Goal: Task Accomplishment & Management: Manage account settings

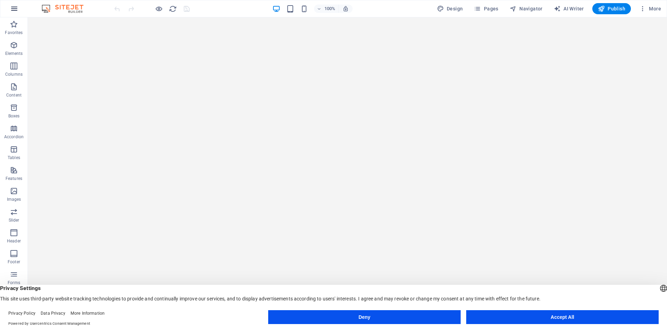
click at [15, 10] on icon "button" at bounding box center [14, 9] width 8 height 8
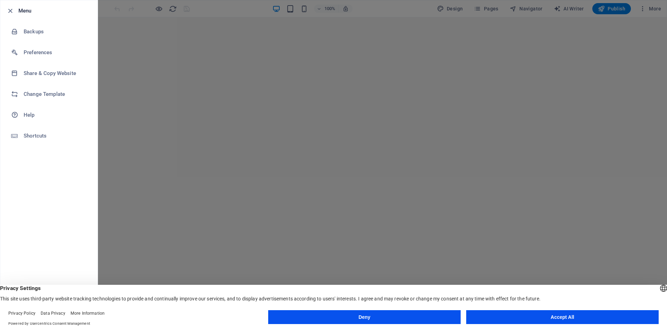
click at [630, 5] on div at bounding box center [333, 165] width 667 height 331
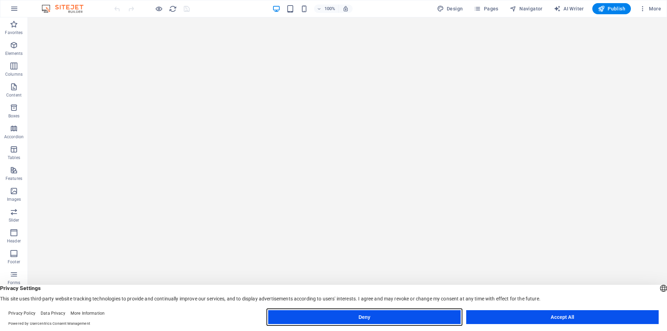
click at [396, 312] on button "Deny" at bounding box center [364, 317] width 192 height 14
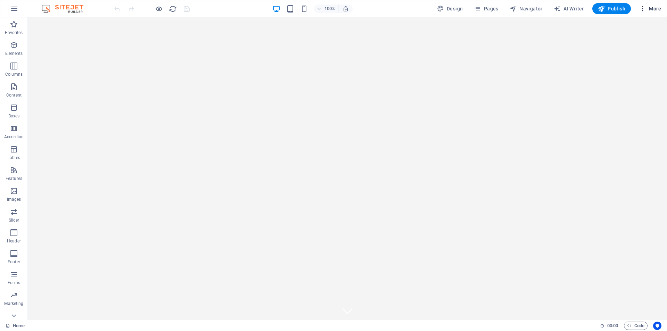
click at [644, 12] on icon "button" at bounding box center [642, 8] width 7 height 7
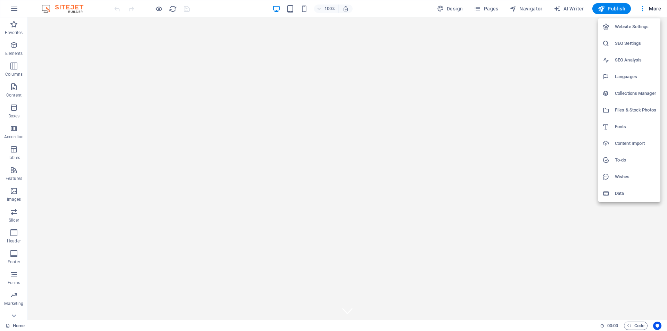
click at [172, 7] on div at bounding box center [333, 165] width 667 height 331
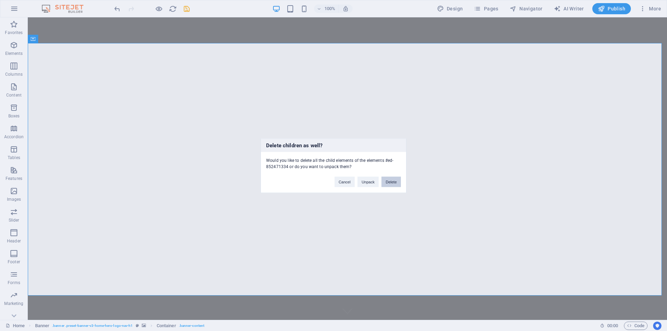
click at [398, 185] on button "Delete" at bounding box center [391, 182] width 19 height 10
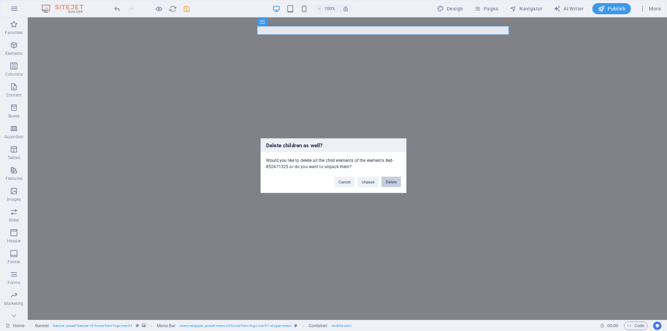
click at [388, 184] on button "Delete" at bounding box center [391, 182] width 19 height 10
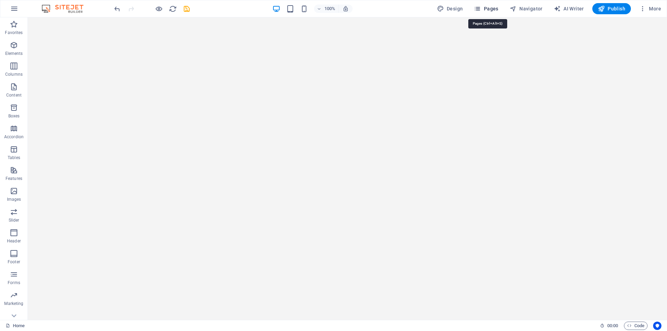
click at [487, 12] on span "Pages" at bounding box center [486, 8] width 24 height 7
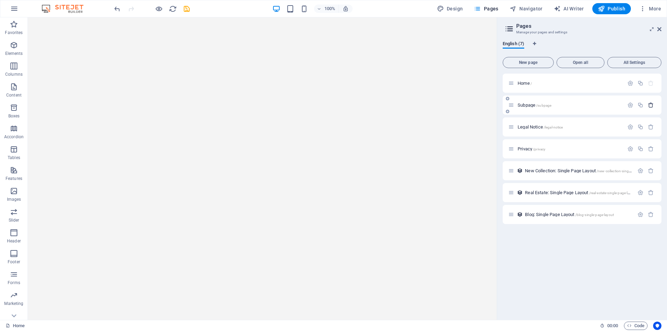
click at [650, 106] on icon "button" at bounding box center [651, 105] width 6 height 6
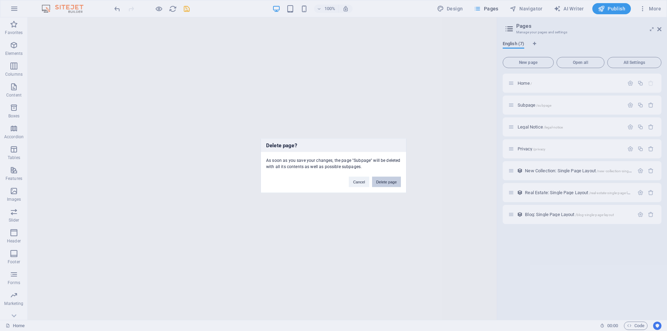
click at [395, 181] on button "Delete page" at bounding box center [386, 182] width 29 height 10
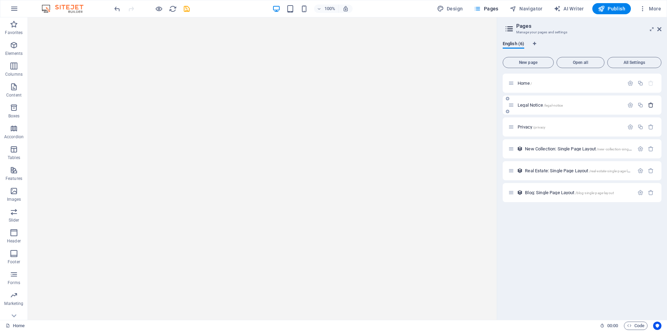
click at [651, 104] on icon "button" at bounding box center [651, 105] width 6 height 6
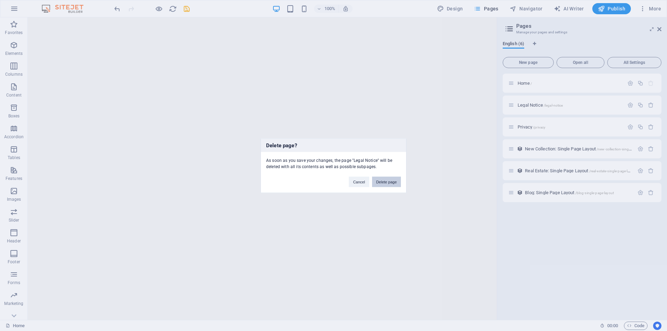
click at [399, 182] on button "Delete page" at bounding box center [386, 182] width 29 height 10
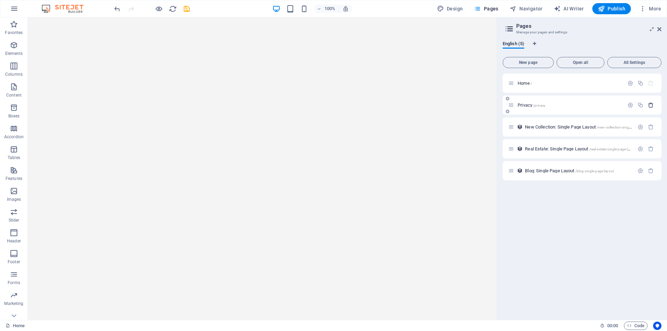
click at [651, 106] on icon "button" at bounding box center [651, 105] width 6 height 6
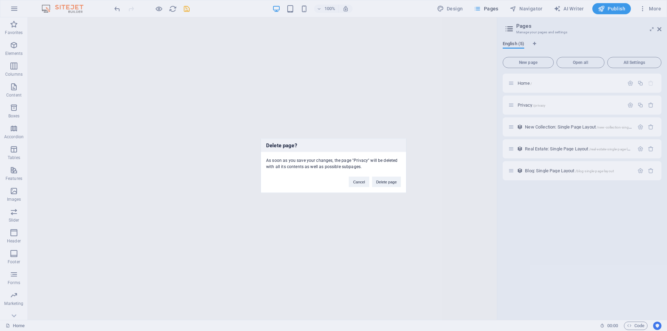
click at [401, 185] on div "Cancel Delete page" at bounding box center [375, 179] width 63 height 18
click at [396, 185] on button "Delete page" at bounding box center [386, 182] width 29 height 10
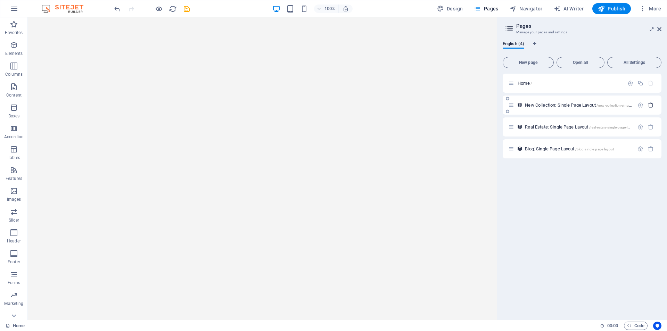
click at [649, 107] on icon "button" at bounding box center [651, 105] width 6 height 6
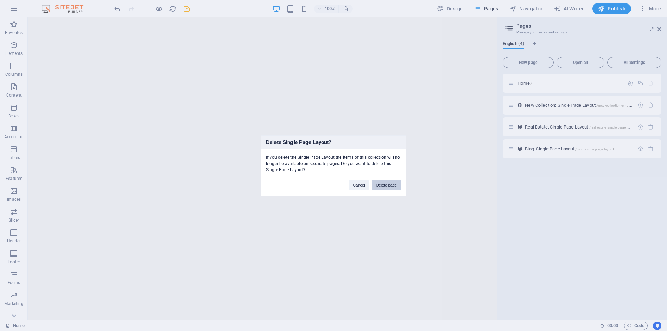
click at [384, 182] on button "Delete page" at bounding box center [386, 185] width 29 height 10
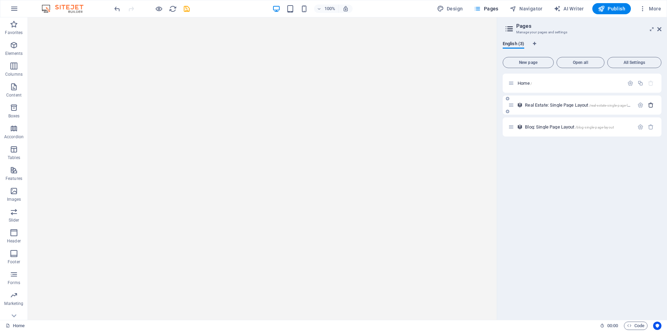
click at [653, 104] on icon "button" at bounding box center [651, 105] width 6 height 6
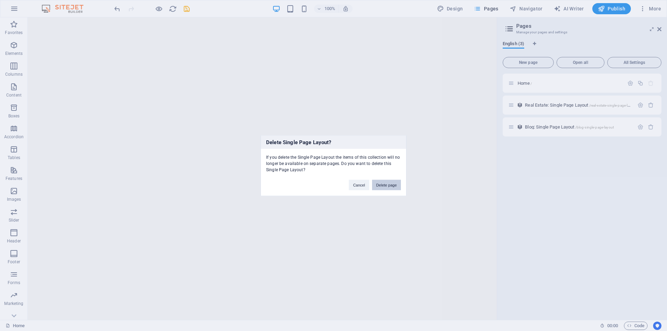
click at [389, 182] on button "Delete page" at bounding box center [386, 185] width 29 height 10
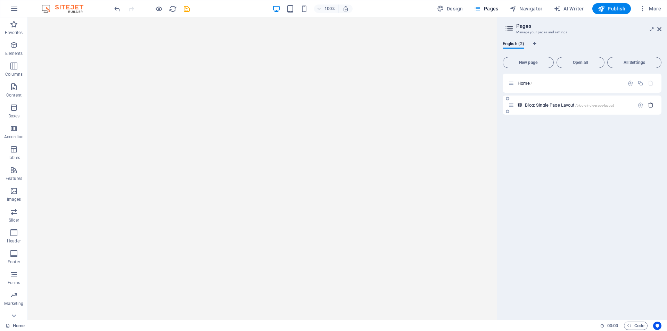
click at [654, 104] on button "button" at bounding box center [651, 105] width 10 height 6
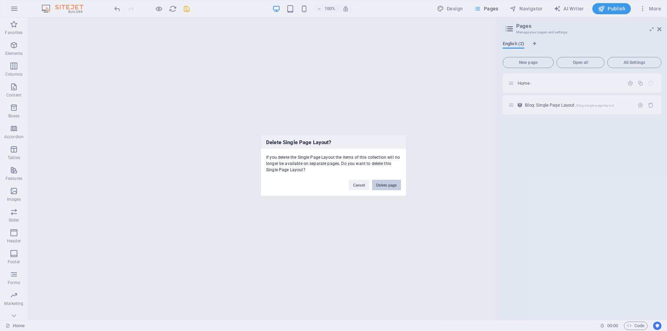
click at [390, 180] on button "Delete page" at bounding box center [386, 185] width 29 height 10
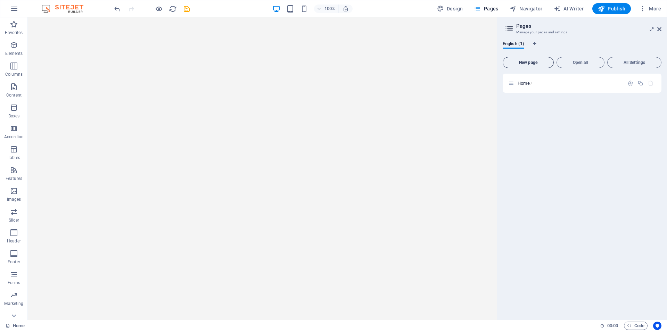
click at [543, 60] on button "New page" at bounding box center [528, 62] width 51 height 11
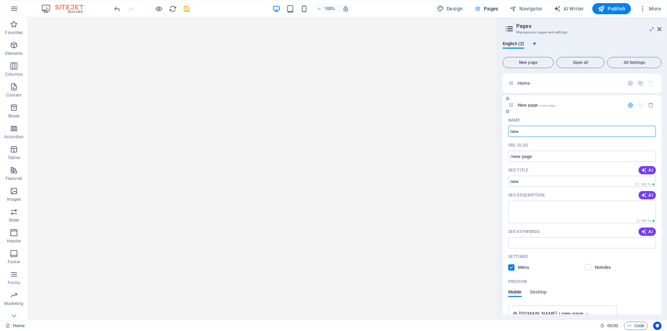
type input "new-"
type input "/new"
type input "new-home"
type input "/new-home"
type input "new-home"
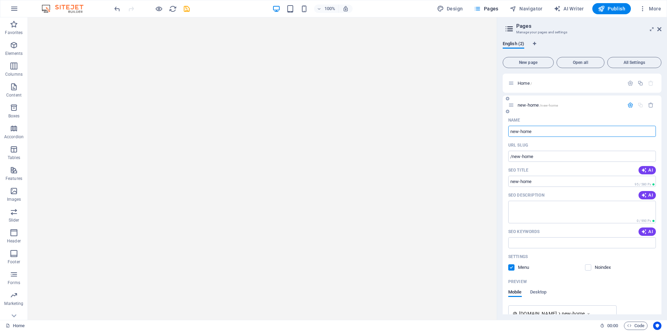
click at [630, 106] on icon "button" at bounding box center [630, 105] width 6 height 6
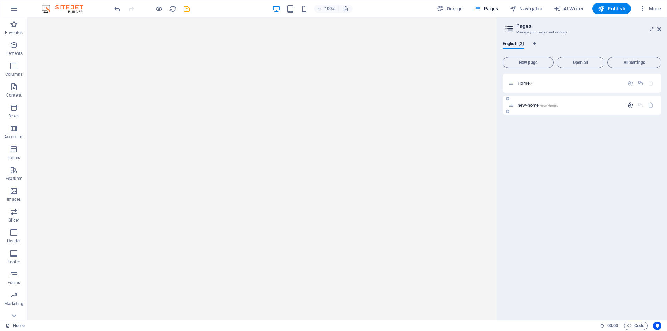
click at [630, 106] on icon "button" at bounding box center [630, 105] width 6 height 6
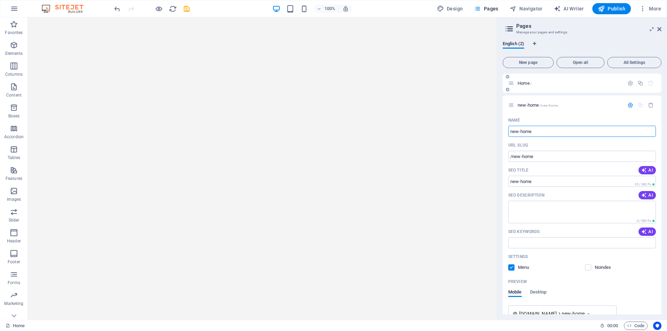
click at [511, 82] on icon at bounding box center [511, 83] width 6 height 6
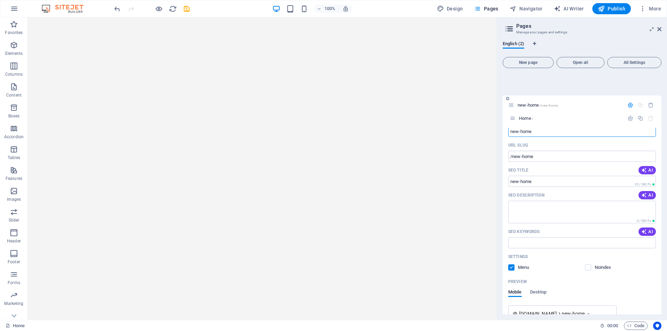
drag, startPoint x: 511, startPoint y: 82, endPoint x: 512, endPoint y: 118, distance: 36.9
click at [512, 118] on div "Home / new-home /new-home Name new-home ​ URL SLUG /new-home ​ SEO Title AI ​ 9…" at bounding box center [582, 204] width 159 height 261
drag, startPoint x: 515, startPoint y: 104, endPoint x: 515, endPoint y: 77, distance: 26.8
click at [515, 77] on div "Home / new-home /new-home Name new-home ​ URL SLUG /new-home ​ SEO Title AI ​ 9…" at bounding box center [582, 215] width 159 height 283
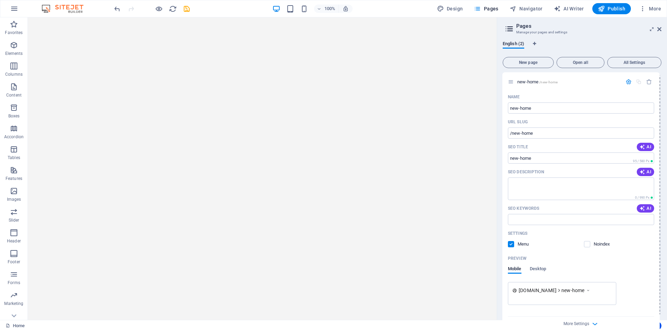
drag, startPoint x: 510, startPoint y: 106, endPoint x: 509, endPoint y: 80, distance: 26.1
click at [509, 80] on div "Home / new-home /new-home Name new-home ​ URL SLUG /new-home ​ SEO Title AI ​ 9…" at bounding box center [582, 215] width 159 height 283
click at [511, 83] on icon at bounding box center [511, 83] width 6 height 6
click at [627, 81] on icon "button" at bounding box center [630, 83] width 6 height 6
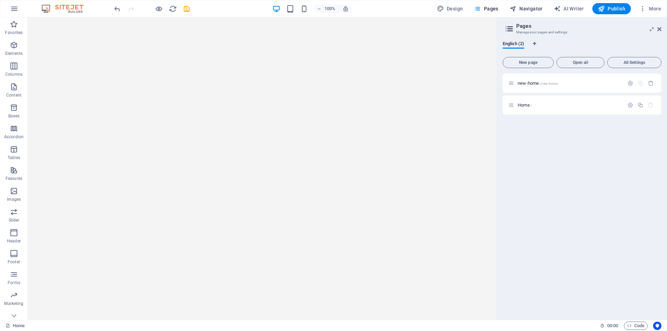
click at [532, 10] on span "Navigator" at bounding box center [526, 8] width 33 height 7
select select "16336468-en"
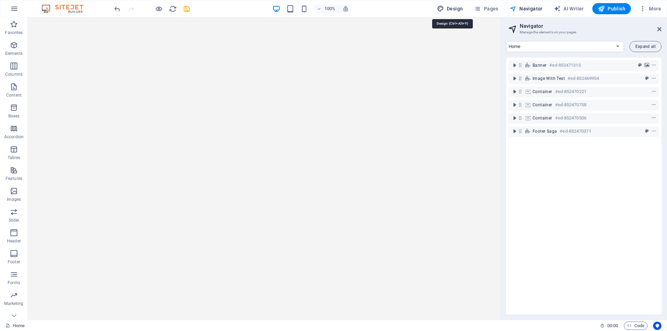
click at [460, 9] on span "Design" at bounding box center [450, 8] width 26 height 7
select select "px"
select select "200"
select select "px"
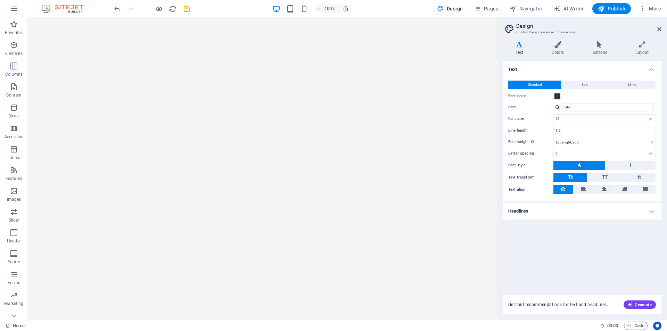
click at [655, 28] on h2 "Design" at bounding box center [588, 26] width 145 height 6
click at [659, 25] on h2 "Design" at bounding box center [588, 26] width 145 height 6
click at [659, 29] on icon at bounding box center [659, 29] width 4 height 6
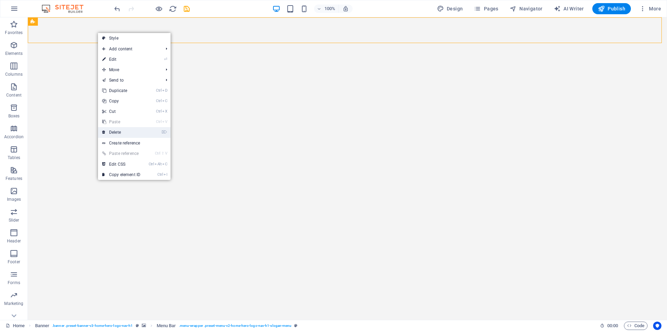
click at [124, 137] on link "⌦ Delete" at bounding box center [121, 132] width 47 height 10
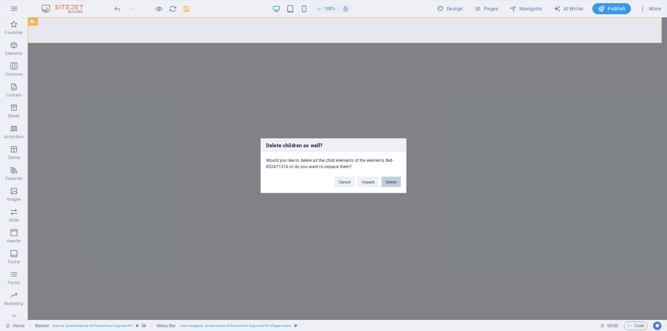
click at [393, 182] on button "Delete" at bounding box center [391, 182] width 19 height 10
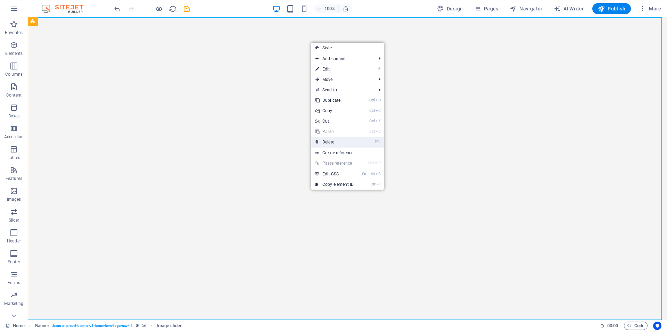
click at [328, 142] on link "⌦ Delete" at bounding box center [334, 142] width 47 height 10
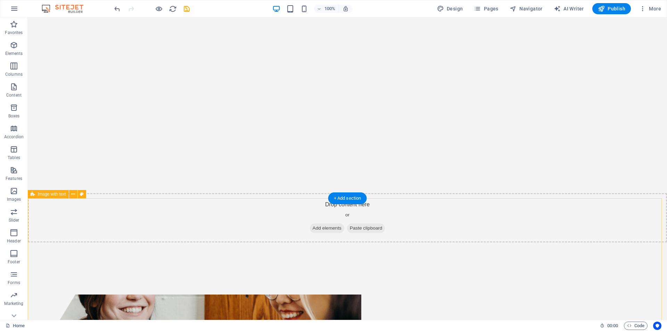
scroll to position [139, 0]
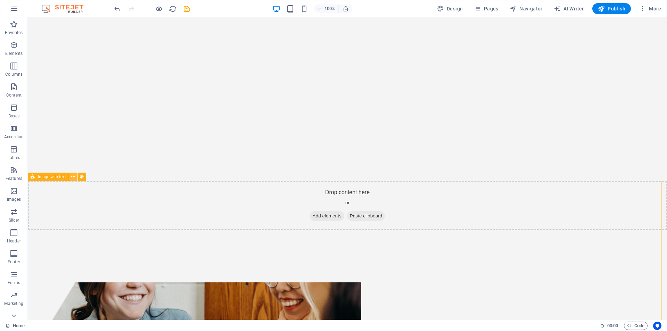
click at [72, 178] on icon at bounding box center [73, 176] width 4 height 7
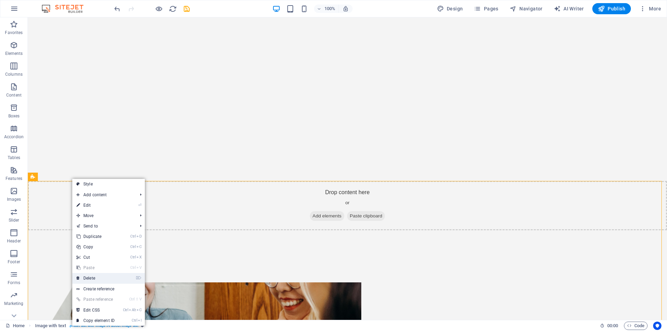
click at [109, 274] on link "⌦ Delete" at bounding box center [95, 278] width 47 height 10
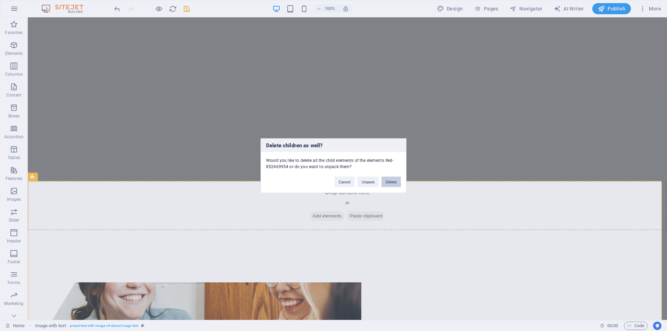
click at [385, 179] on button "Delete" at bounding box center [391, 182] width 19 height 10
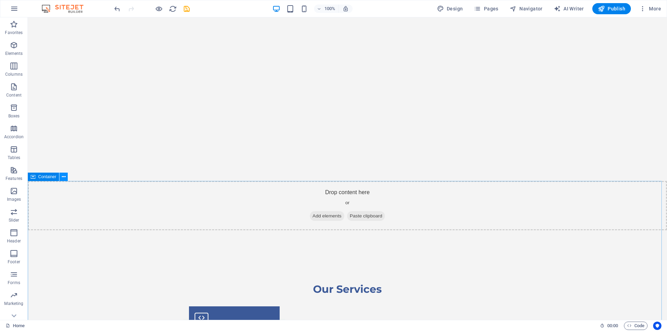
click at [62, 178] on icon at bounding box center [64, 176] width 4 height 7
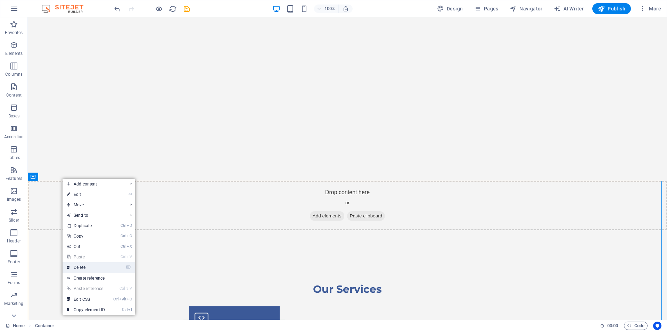
click at [89, 269] on link "⌦ Delete" at bounding box center [86, 267] width 47 height 10
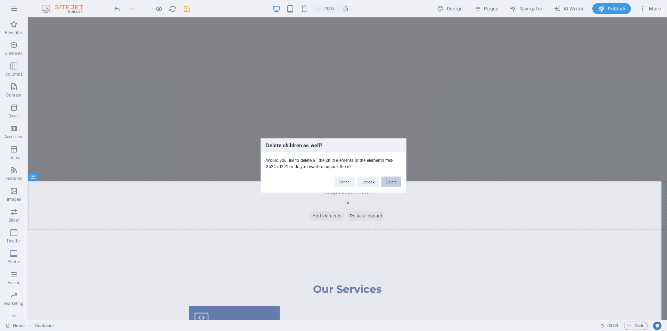
click at [391, 184] on button "Delete" at bounding box center [391, 182] width 19 height 10
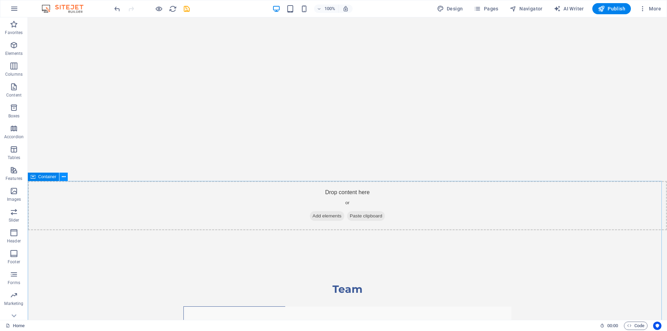
click at [67, 177] on button at bounding box center [63, 177] width 8 height 8
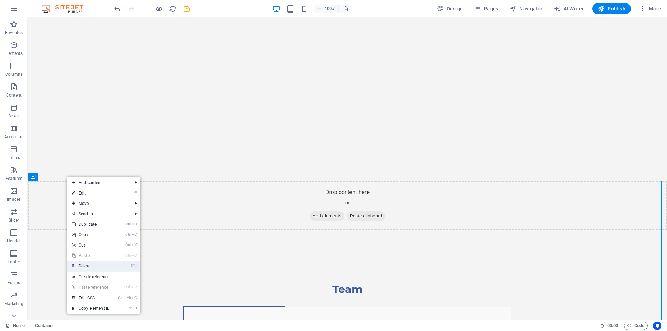
click at [97, 268] on link "⌦ Delete" at bounding box center [90, 266] width 47 height 10
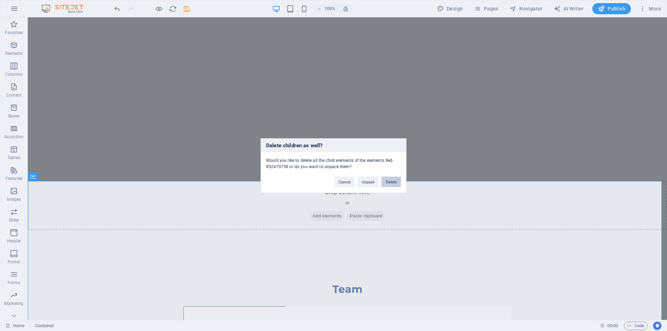
click at [392, 178] on button "Delete" at bounding box center [391, 182] width 19 height 10
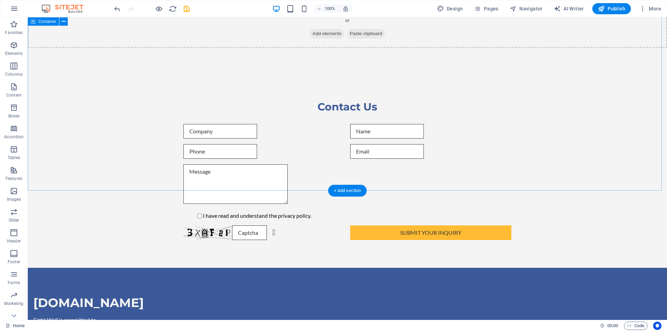
scroll to position [323, 0]
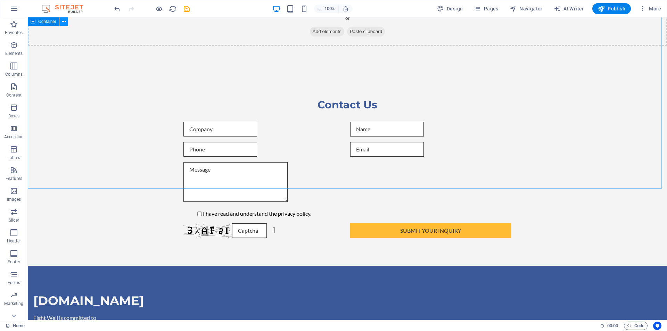
click at [62, 20] on icon at bounding box center [64, 21] width 4 height 7
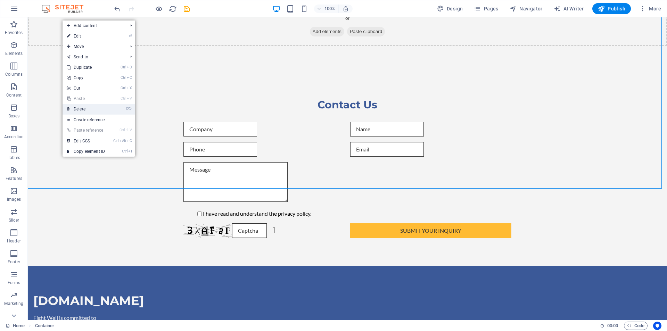
click at [82, 112] on link "⌦ Delete" at bounding box center [86, 109] width 47 height 10
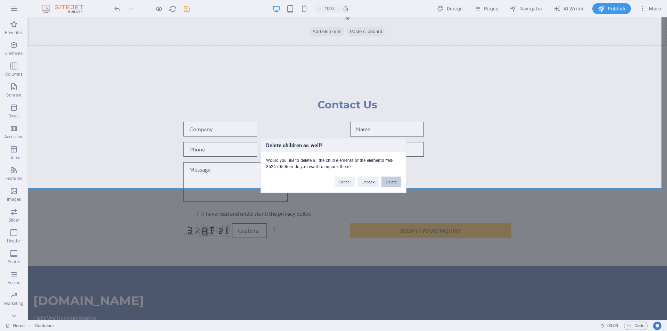
click at [391, 181] on button "Delete" at bounding box center [391, 182] width 19 height 10
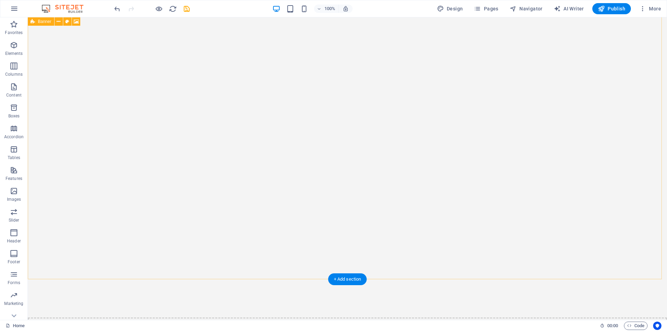
scroll to position [0, 0]
click at [58, 22] on icon at bounding box center [59, 21] width 4 height 7
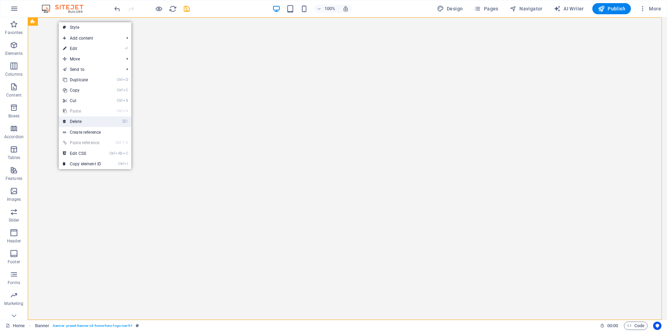
click at [95, 119] on link "⌦ Delete" at bounding box center [82, 121] width 47 height 10
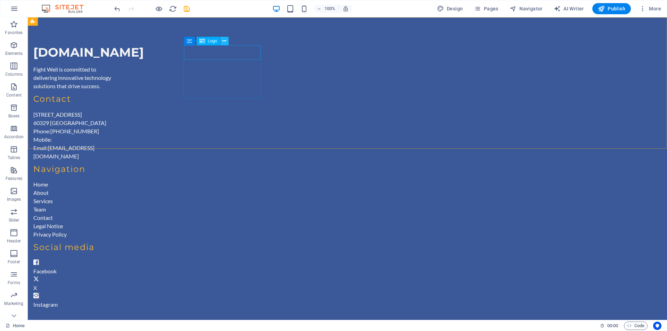
click at [225, 44] on icon at bounding box center [224, 41] width 4 height 7
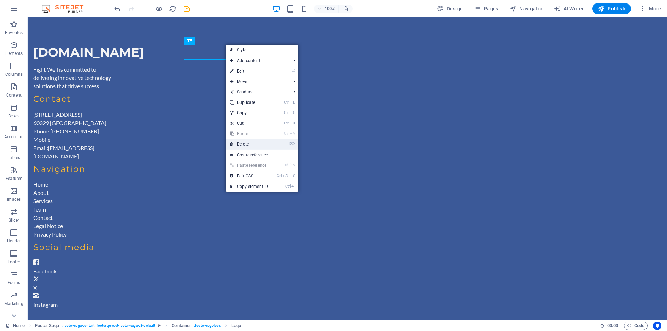
click at [249, 139] on link "⌦ Delete" at bounding box center [249, 144] width 47 height 10
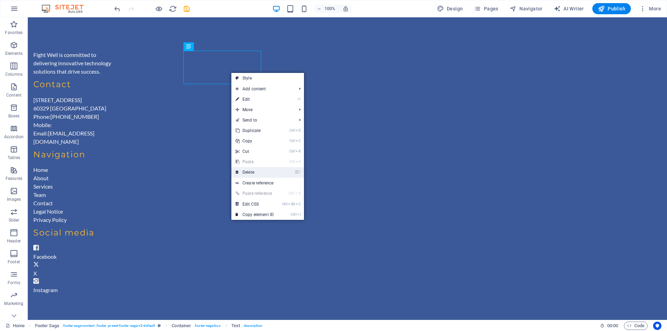
click at [259, 175] on link "⌦ Delete" at bounding box center [254, 172] width 47 height 10
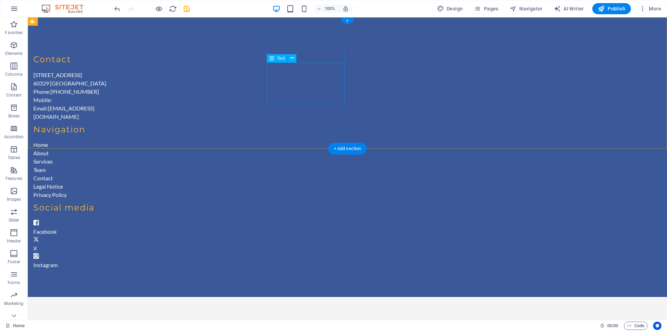
click at [111, 84] on div "[STREET_ADDRESS][PHONE_NUMBER] Phone: [PHONE_NUMBER] Mobile: Email: [EMAIL_ADDR…" at bounding box center [72, 96] width 78 height 50
click at [111, 54] on div "Contact" at bounding box center [72, 60] width 78 height 12
click at [111, 202] on div "Social media" at bounding box center [72, 208] width 78 height 12
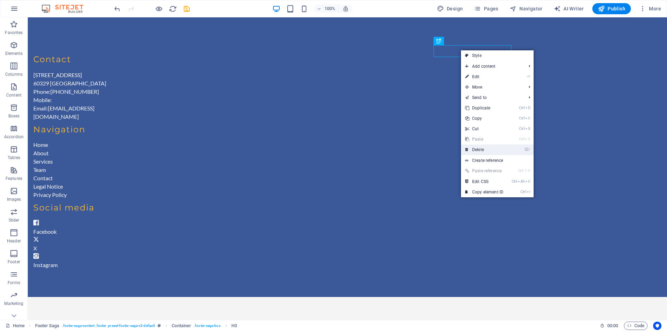
click at [484, 145] on link "⌦ Delete" at bounding box center [484, 150] width 47 height 10
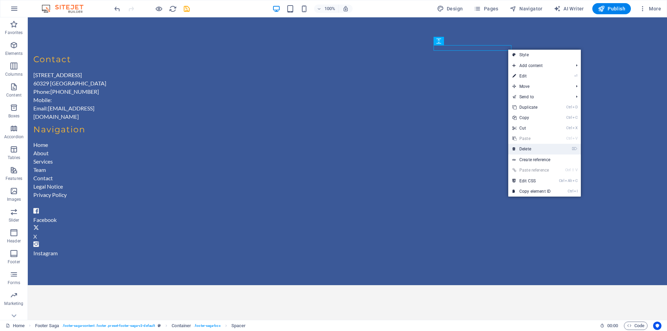
click at [525, 149] on link "⌦ Delete" at bounding box center [531, 149] width 47 height 10
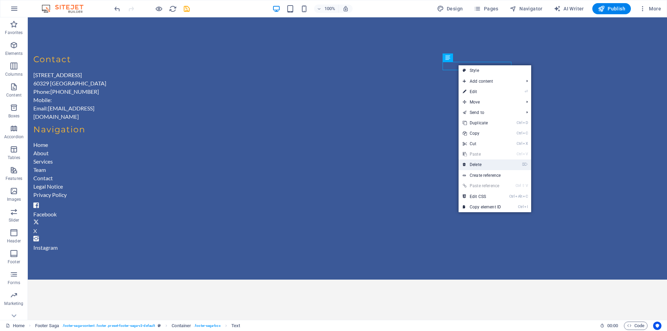
drag, startPoint x: 497, startPoint y: 166, endPoint x: 433, endPoint y: 74, distance: 112.1
click at [497, 166] on link "⌦ Delete" at bounding box center [482, 164] width 47 height 10
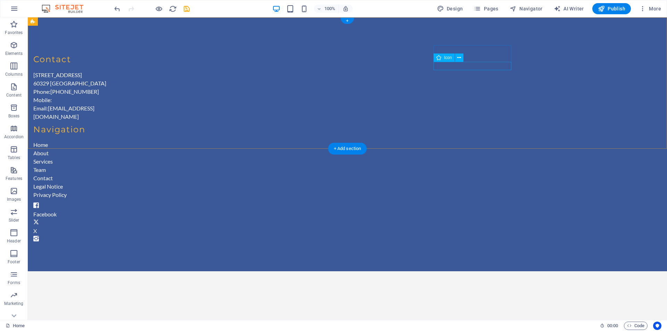
click at [111, 235] on figure at bounding box center [72, 239] width 78 height 8
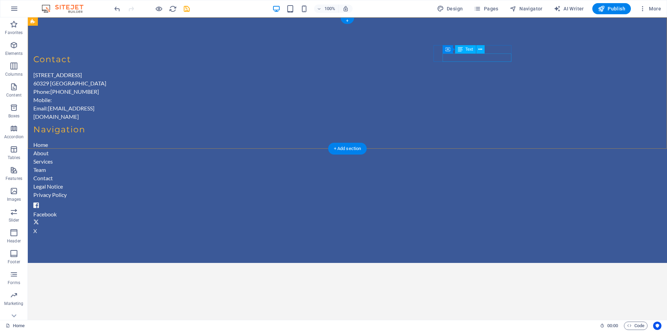
click at [111, 227] on div "X" at bounding box center [72, 231] width 78 height 8
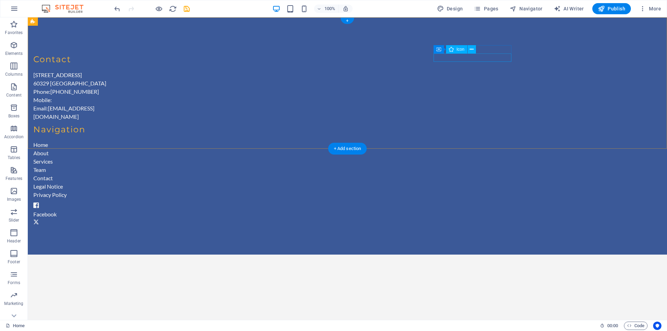
click at [111, 219] on figure at bounding box center [72, 223] width 78 height 8
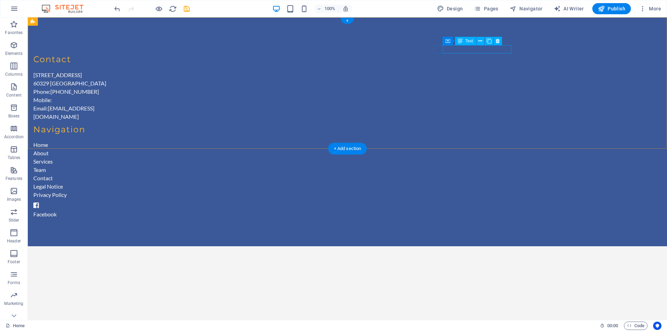
click at [111, 210] on div "Facebook" at bounding box center [72, 214] width 78 height 8
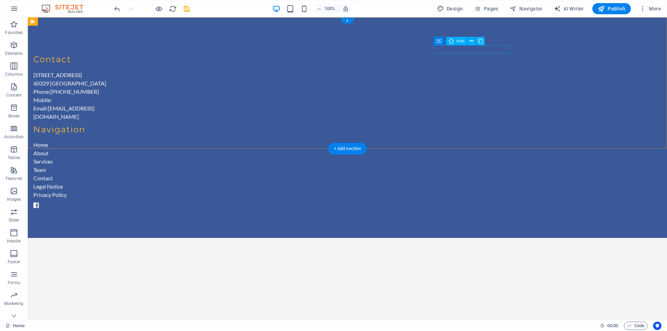
click at [111, 202] on figure at bounding box center [72, 206] width 78 height 8
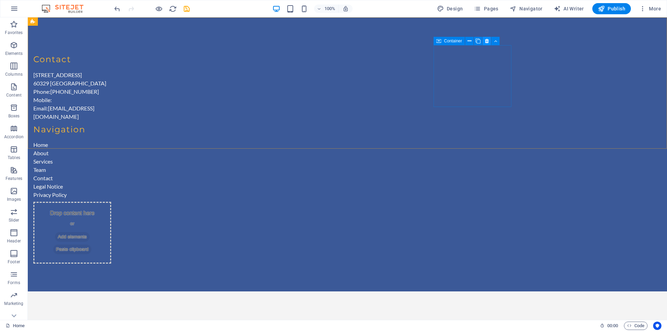
click at [487, 42] on icon at bounding box center [487, 41] width 4 height 7
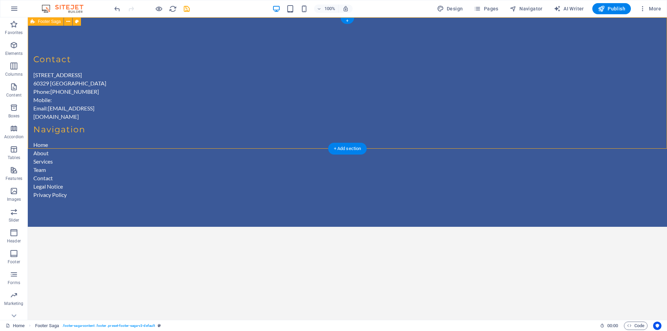
drag, startPoint x: 151, startPoint y: 69, endPoint x: 316, endPoint y: 77, distance: 164.9
click at [315, 77] on div "Contact [STREET_ADDRESS][PHONE_NUMBER] Phone: [PHONE_NUMBER] Mobile: Email: [EM…" at bounding box center [347, 122] width 639 height 210
click at [117, 10] on icon "undo" at bounding box center [117, 9] width 8 height 8
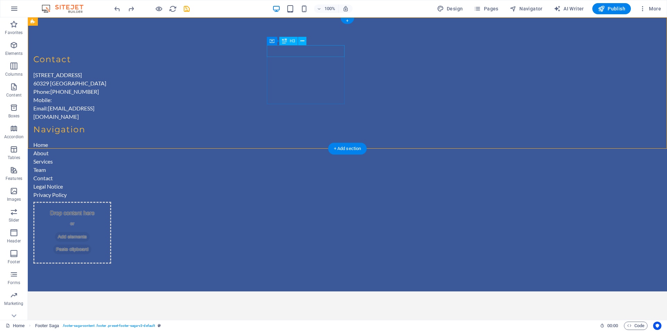
click at [111, 54] on div "Contact" at bounding box center [72, 60] width 78 height 12
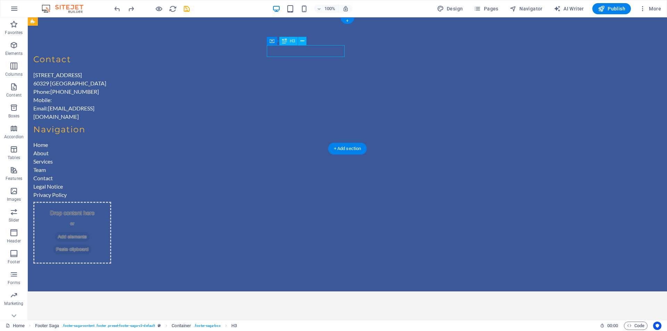
click at [111, 54] on div "Contact" at bounding box center [72, 60] width 78 height 12
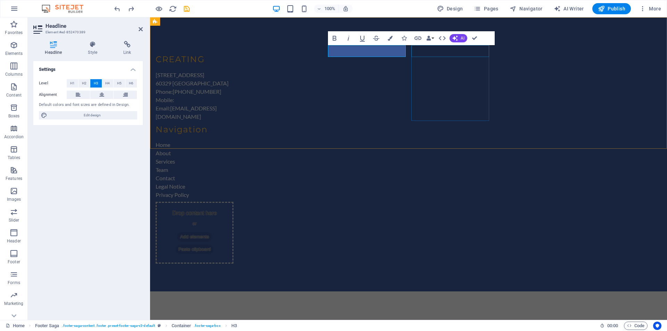
click at [233, 124] on div "Navigation" at bounding box center [195, 130] width 78 height 12
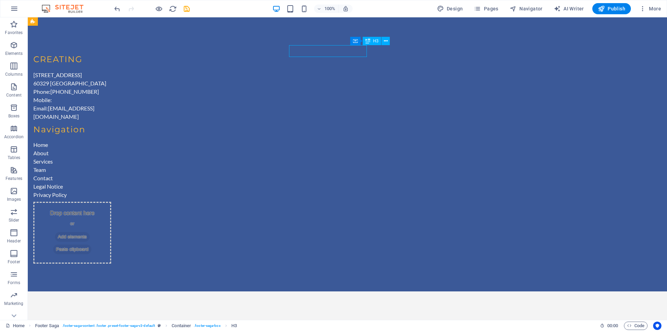
click at [111, 124] on div "Navigation" at bounding box center [72, 130] width 78 height 12
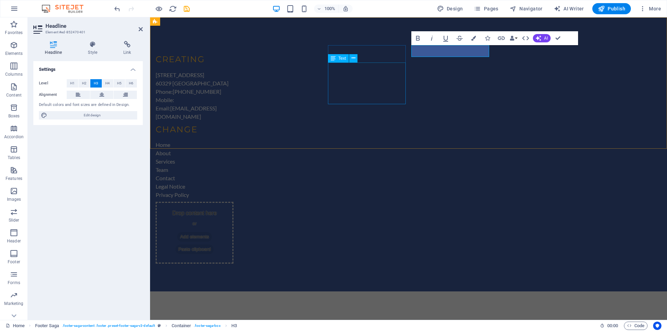
click at [233, 76] on div "[STREET_ADDRESS][PHONE_NUMBER] Phone: [PHONE_NUMBER] Mobile: Email: [EMAIL_ADDR…" at bounding box center [195, 96] width 78 height 50
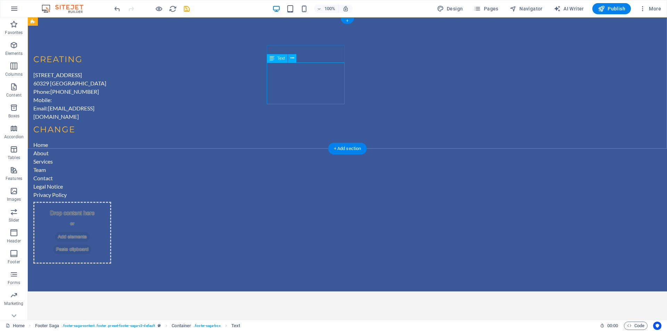
click at [111, 100] on div "[STREET_ADDRESS][PHONE_NUMBER] Phone: [PHONE_NUMBER] Mobile: Email: [EMAIL_ADDR…" at bounding box center [72, 96] width 78 height 50
click at [95, 105] on link "[EMAIL_ADDRESS][DOMAIN_NAME]" at bounding box center [63, 112] width 61 height 15
drag, startPoint x: 325, startPoint y: 100, endPoint x: 331, endPoint y: 94, distance: 8.4
click at [111, 94] on div "[STREET_ADDRESS][PHONE_NUMBER] Phone: [PHONE_NUMBER] Mobile: Email: [EMAIL_ADDR…" at bounding box center [72, 96] width 78 height 50
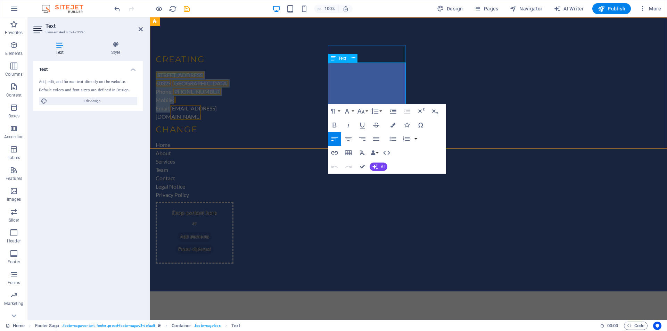
drag, startPoint x: 397, startPoint y: 99, endPoint x: 329, endPoint y: 67, distance: 75.7
click at [233, 71] on div "[STREET_ADDRESS][PHONE_NUMBER] Phone: [PHONE_NUMBER] Mobile: Email: [EMAIL_ADDR…" at bounding box center [195, 96] width 78 height 50
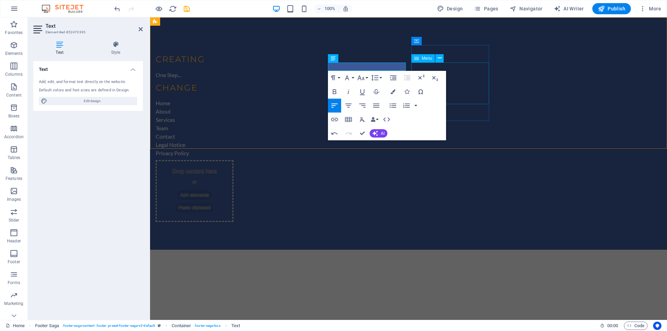
click at [233, 99] on nav "Home About Services Team Contact" at bounding box center [195, 120] width 78 height 42
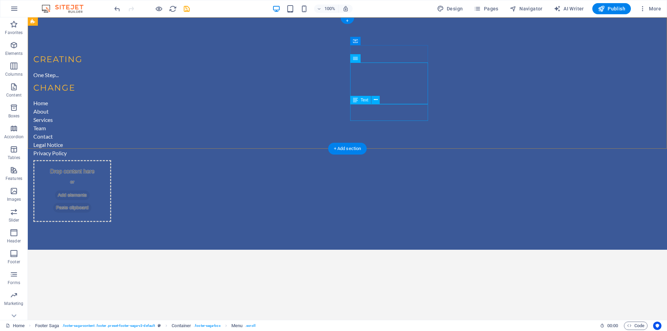
click at [111, 141] on div "Legal Notice Privacy Policy" at bounding box center [72, 149] width 78 height 17
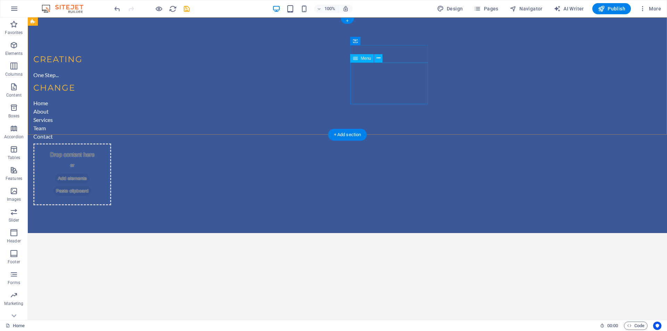
click at [111, 99] on nav "Home About Services Team Contact" at bounding box center [72, 120] width 78 height 42
click at [250, 99] on div "CREATING One Step... CHANGE Home About Services Team Contact Drop content here …" at bounding box center [347, 125] width 639 height 216
click at [111, 99] on nav "Home About Services Team Contact" at bounding box center [72, 120] width 78 height 42
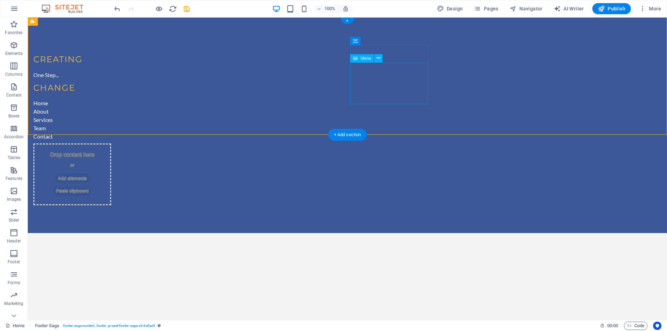
select select
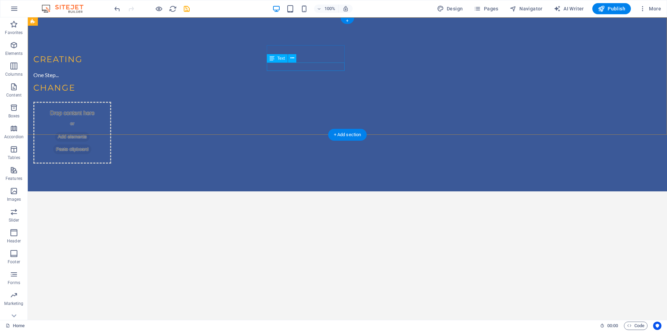
click at [111, 71] on div "One Step..." at bounding box center [72, 75] width 78 height 8
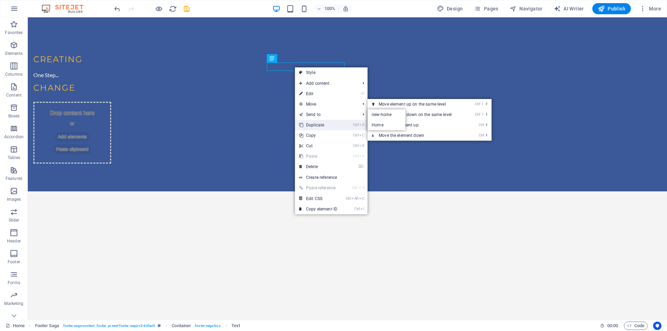
click at [317, 121] on link "Ctrl D Duplicate" at bounding box center [318, 125] width 47 height 10
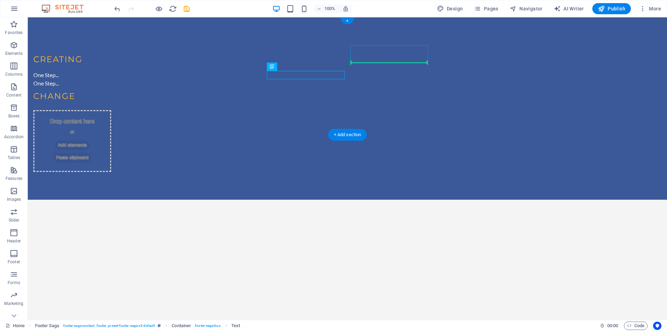
drag, startPoint x: 292, startPoint y: 76, endPoint x: 378, endPoint y: 60, distance: 87.6
click at [111, 99] on div "One Step..." at bounding box center [72, 103] width 78 height 8
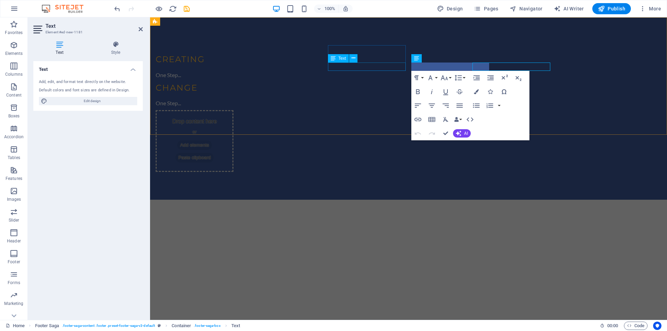
click at [233, 71] on div "One Step..." at bounding box center [195, 75] width 78 height 8
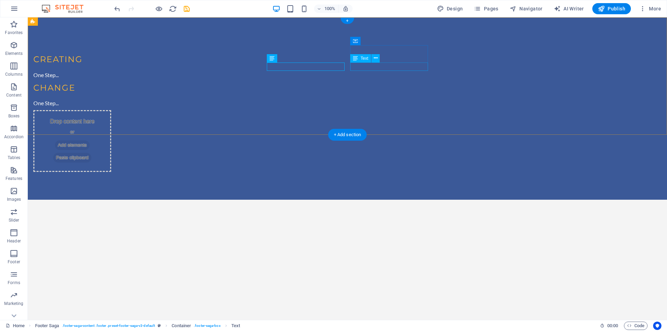
click at [111, 99] on div "One Step..." at bounding box center [72, 103] width 78 height 8
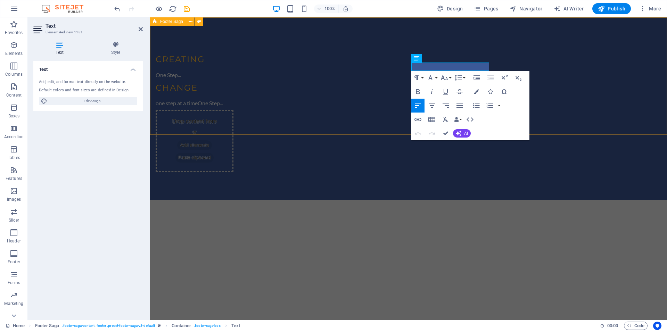
scroll to position [0, 2]
click at [233, 99] on p "one step at a timeOne Step..." at bounding box center [195, 103] width 78 height 8
click at [233, 99] on p "one step at a time" at bounding box center [195, 103] width 78 height 8
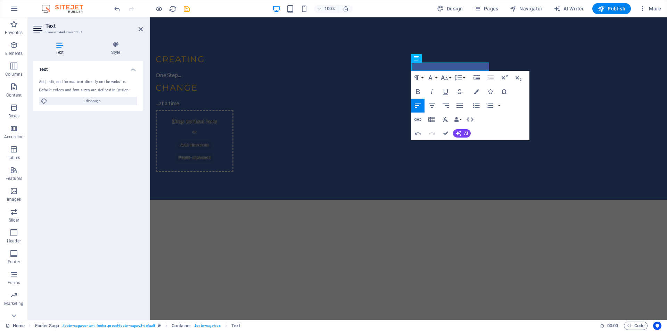
click at [534, 189] on html "Skip to main content CREATING One Step... CHANGE ...at a time one step at a tim…" at bounding box center [408, 108] width 517 height 182
click at [556, 181] on html "Skip to main content CREATING One Step... CHANGE ...at a time one step at a tim…" at bounding box center [408, 108] width 517 height 182
click at [367, 83] on div "CREATING One Step... CHANGE ...at a time one step at a time Drop content here o…" at bounding box center [408, 108] width 517 height 182
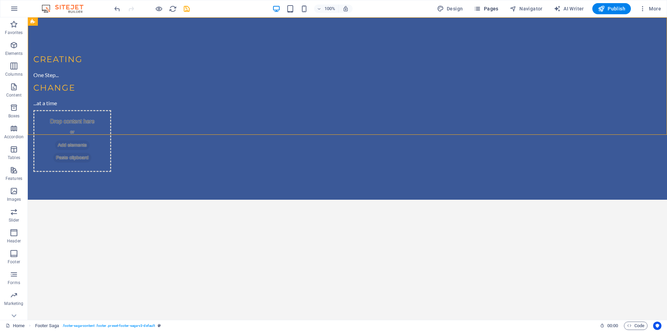
click at [493, 10] on span "Pages" at bounding box center [486, 8] width 24 height 7
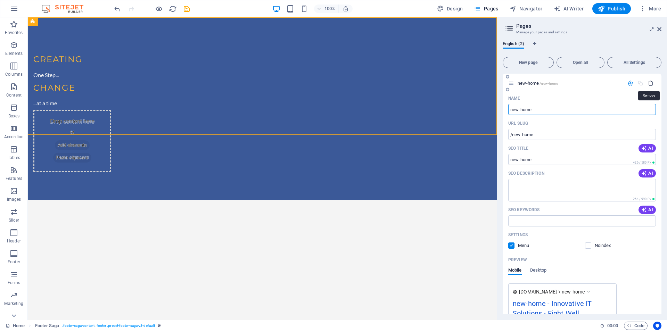
click at [649, 81] on icon "button" at bounding box center [651, 83] width 6 height 6
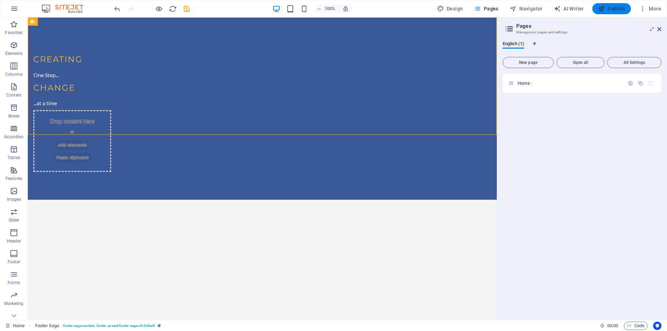
click at [616, 11] on span "Publish" at bounding box center [611, 8] width 27 height 7
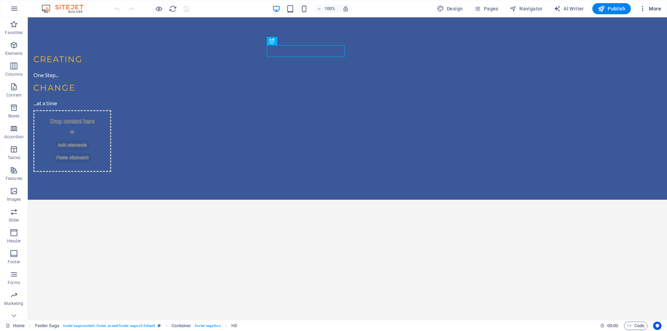
click at [652, 9] on span "More" at bounding box center [650, 8] width 22 height 7
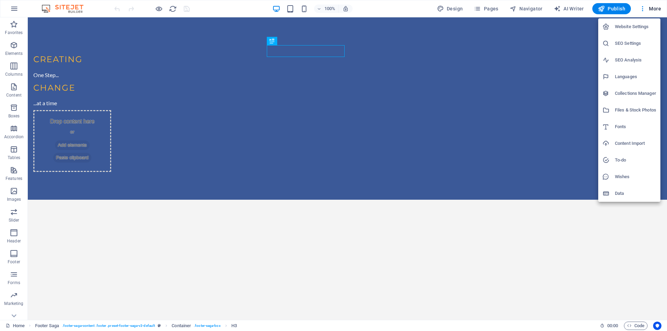
click at [608, 7] on div at bounding box center [333, 165] width 667 height 331
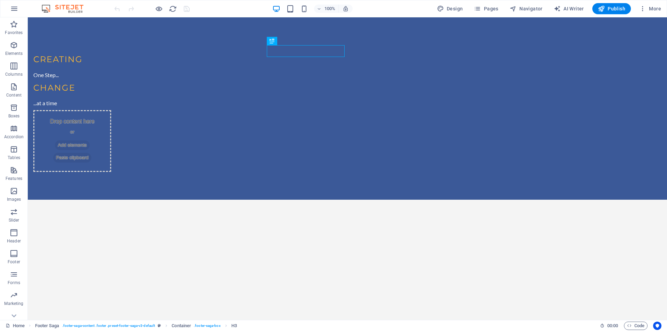
click at [608, 7] on span "Publish" at bounding box center [611, 8] width 27 height 7
click at [642, 9] on icon "button" at bounding box center [642, 8] width 7 height 7
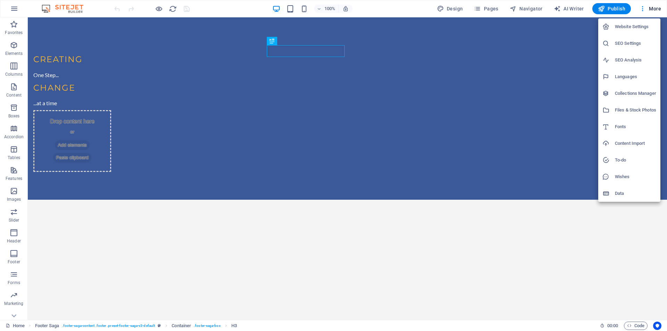
click at [633, 39] on li "SEO Settings" at bounding box center [629, 43] width 62 height 17
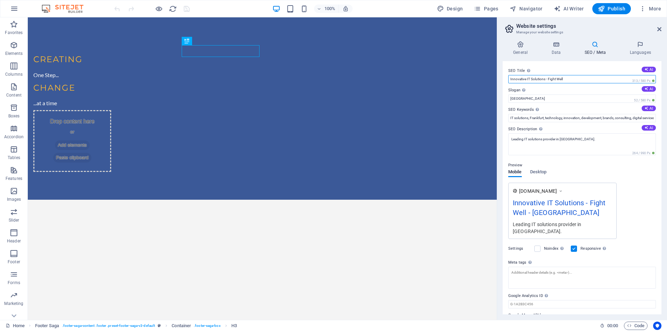
click at [580, 79] on input "Innovative IT Solutions - Fight Well" at bounding box center [582, 79] width 148 height 8
type input "FIGTWELL"
click at [553, 100] on input "Berlin" at bounding box center [582, 99] width 148 height 8
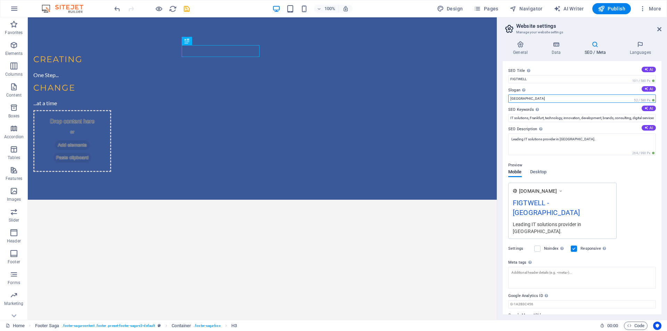
click at [553, 100] on input "Berlin" at bounding box center [582, 99] width 148 height 8
type input "FRANKFURT"
click at [559, 120] on input "IT solutions, Frankfurt, technology, innovation, development, brands, consultin…" at bounding box center [582, 118] width 148 height 8
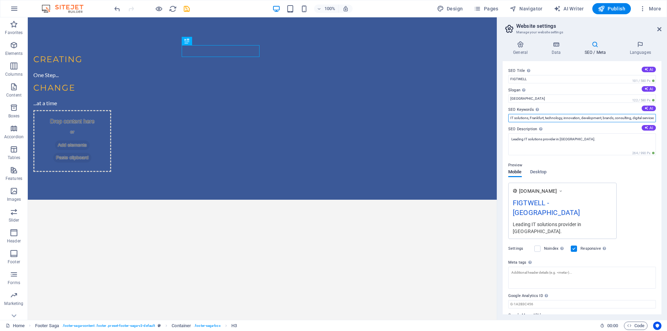
click at [559, 120] on input "IT solutions, Frankfurt, technology, innovation, development, brands, consultin…" at bounding box center [582, 118] width 148 height 8
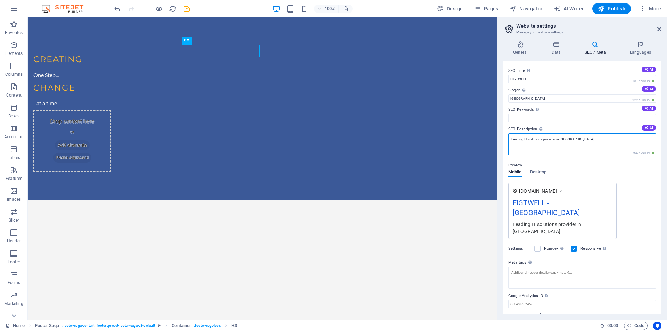
click at [557, 135] on textarea "Leading IT solutions provider in [GEOGRAPHIC_DATA]." at bounding box center [582, 144] width 148 height 22
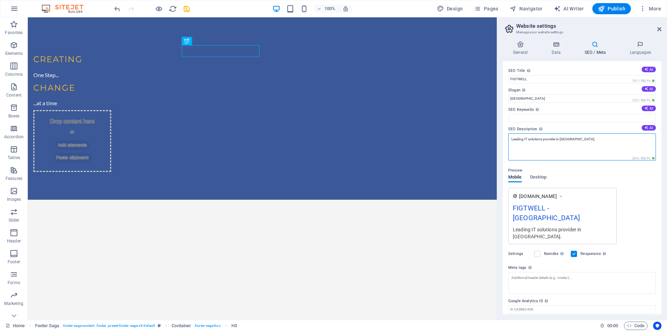
click at [557, 135] on textarea "Leading IT solutions provider in [GEOGRAPHIC_DATA]." at bounding box center [582, 146] width 148 height 27
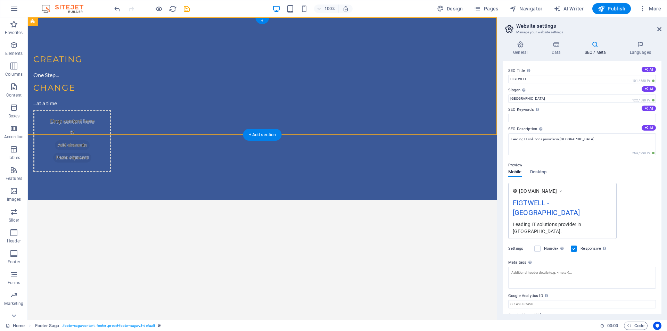
drag, startPoint x: 180, startPoint y: 49, endPoint x: 297, endPoint y: 75, distance: 119.6
click at [297, 75] on div "CREATING One Step... CHANGE ...at a time Drop content here or Add elements Past…" at bounding box center [262, 108] width 469 height 182
click at [556, 142] on textarea "Leading IT solutions provider in [GEOGRAPHIC_DATA]." at bounding box center [582, 144] width 148 height 22
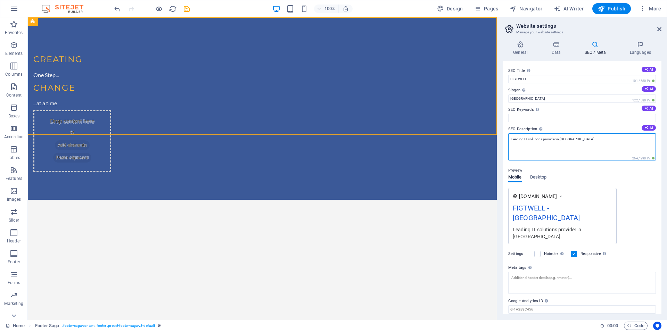
click at [556, 142] on textarea "Leading IT solutions provider in [GEOGRAPHIC_DATA]." at bounding box center [582, 146] width 148 height 27
type textarea "Creating Change - One Step at a Time"
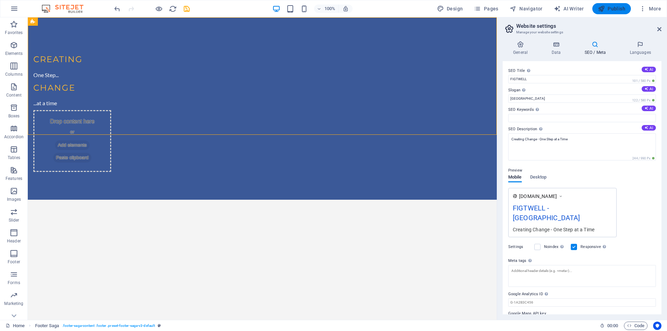
click at [619, 11] on span "Publish" at bounding box center [611, 8] width 27 height 7
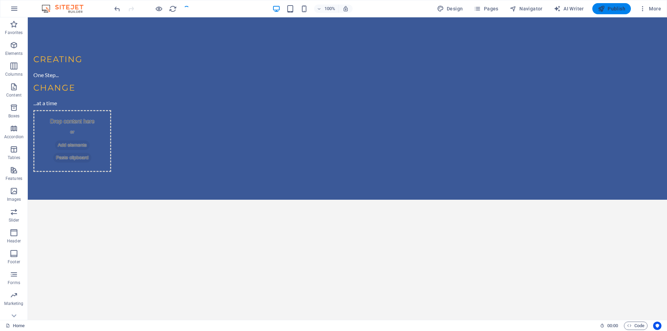
click at [619, 11] on span "Publish" at bounding box center [611, 8] width 27 height 7
click at [615, 4] on button "Publish" at bounding box center [611, 8] width 39 height 11
